Goal: Task Accomplishment & Management: Manage account settings

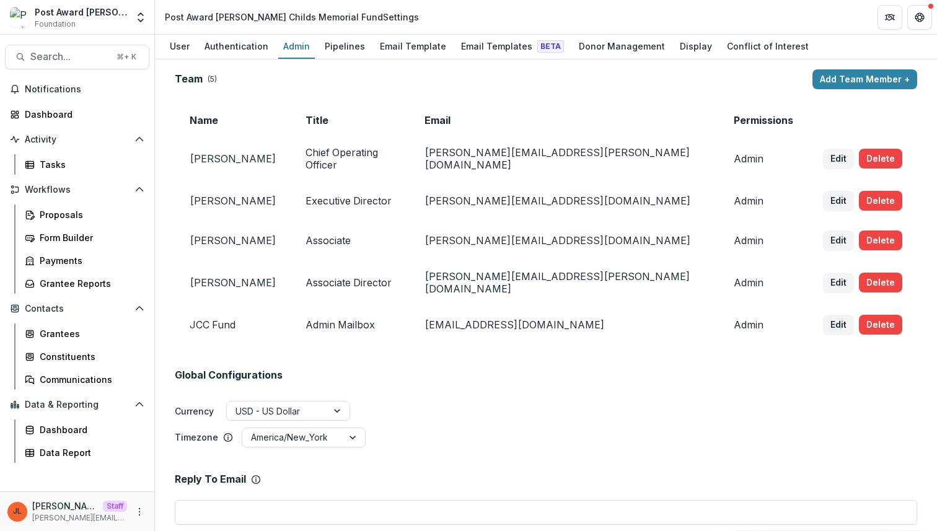
scroll to position [1689, 0]
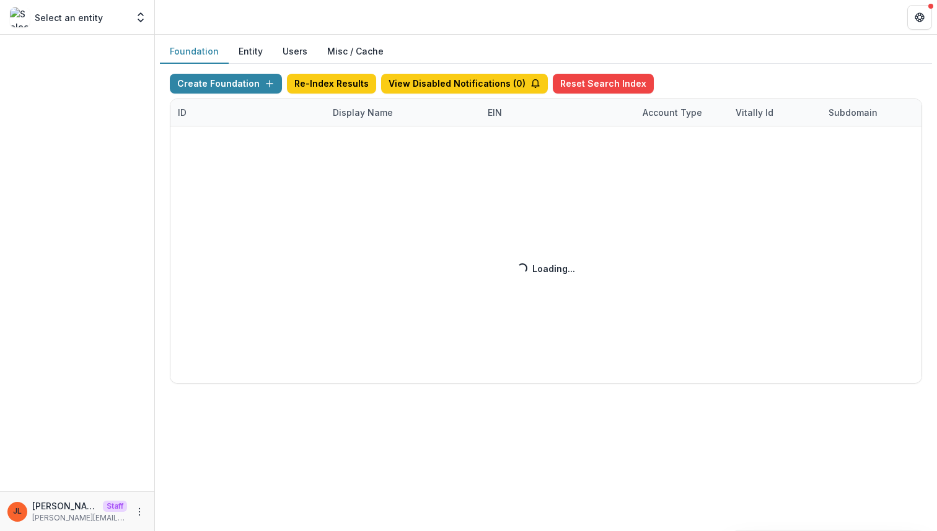
click at [360, 114] on div "Create Foundation Re-Index Results View Disabled Notifications ( 0 ) Reset Sear…" at bounding box center [546, 229] width 752 height 310
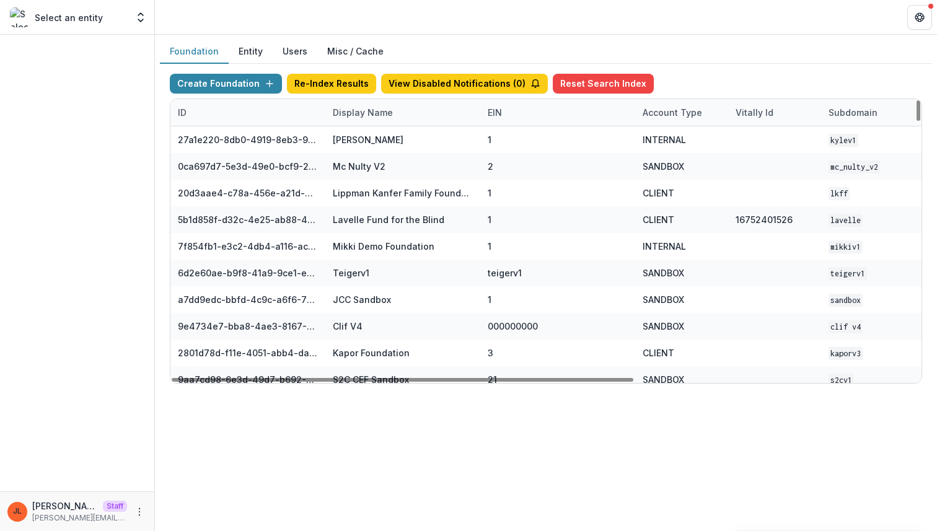
click at [360, 114] on div "Display Name" at bounding box center [362, 112] width 75 height 13
click at [366, 145] on input at bounding box center [402, 141] width 149 height 20
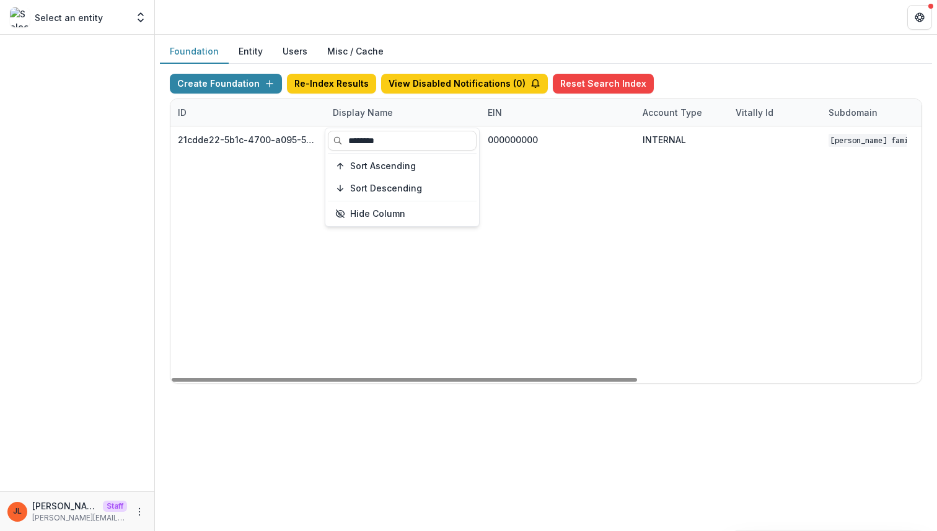
type input "********"
click at [431, 331] on div "21cdde22-5b1c-4700-a095-563ae257ca06 Schlecht Family Foundation Data Sandbox 00…" at bounding box center [774, 254] width 1208 height 256
